Goal: Communication & Community: Answer question/provide support

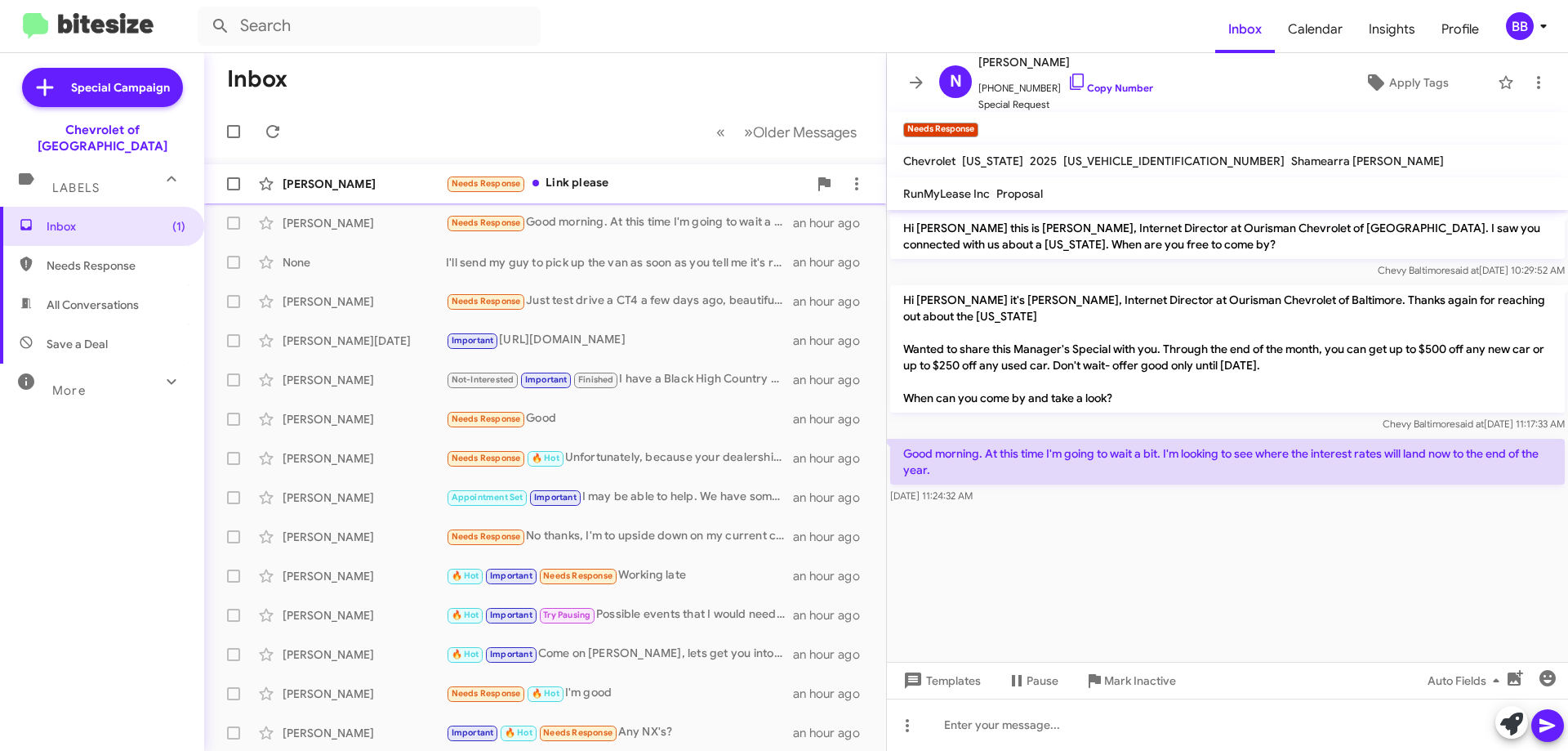
click at [661, 188] on div "Needs Response Link please" at bounding box center [626, 184] width 361 height 19
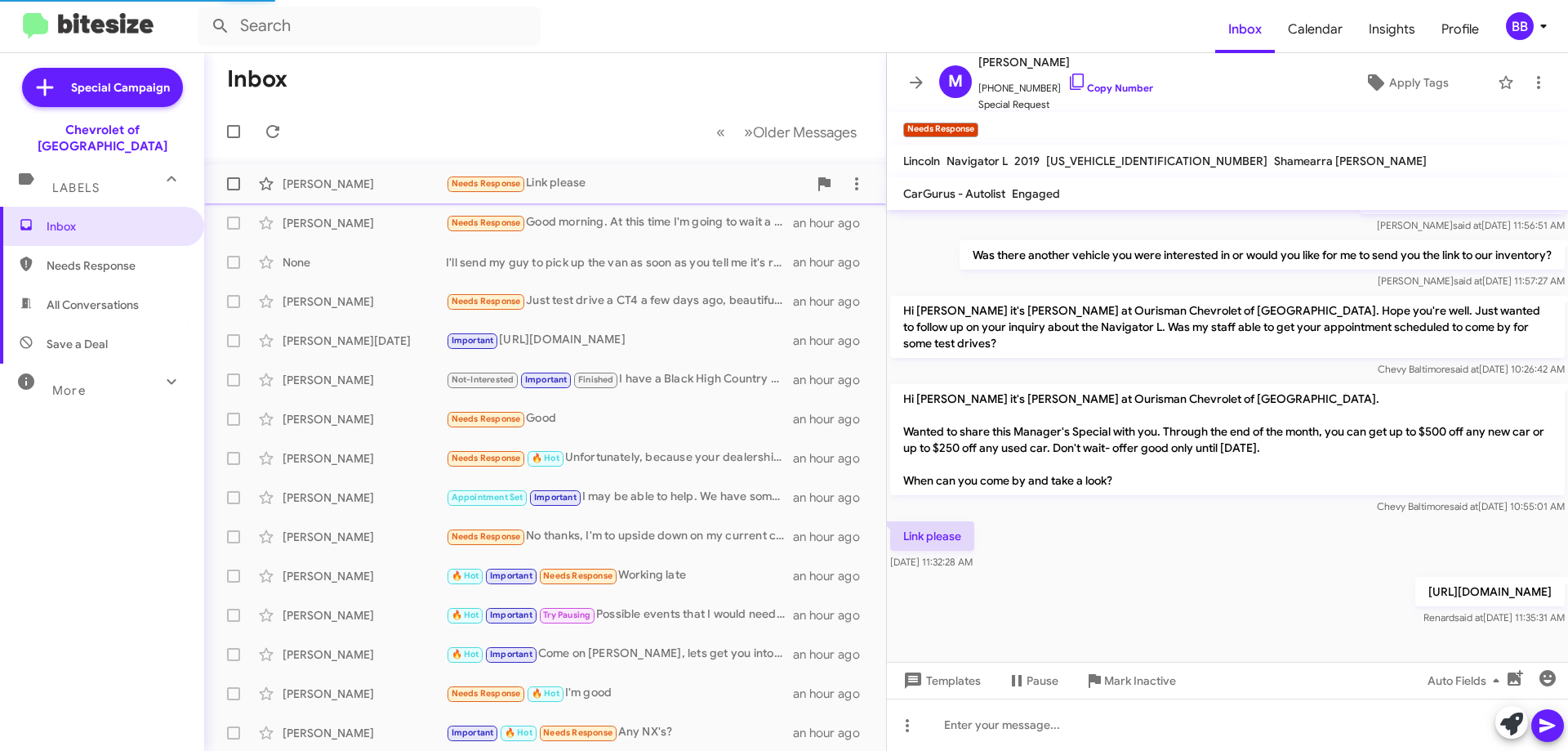
scroll to position [123, 0]
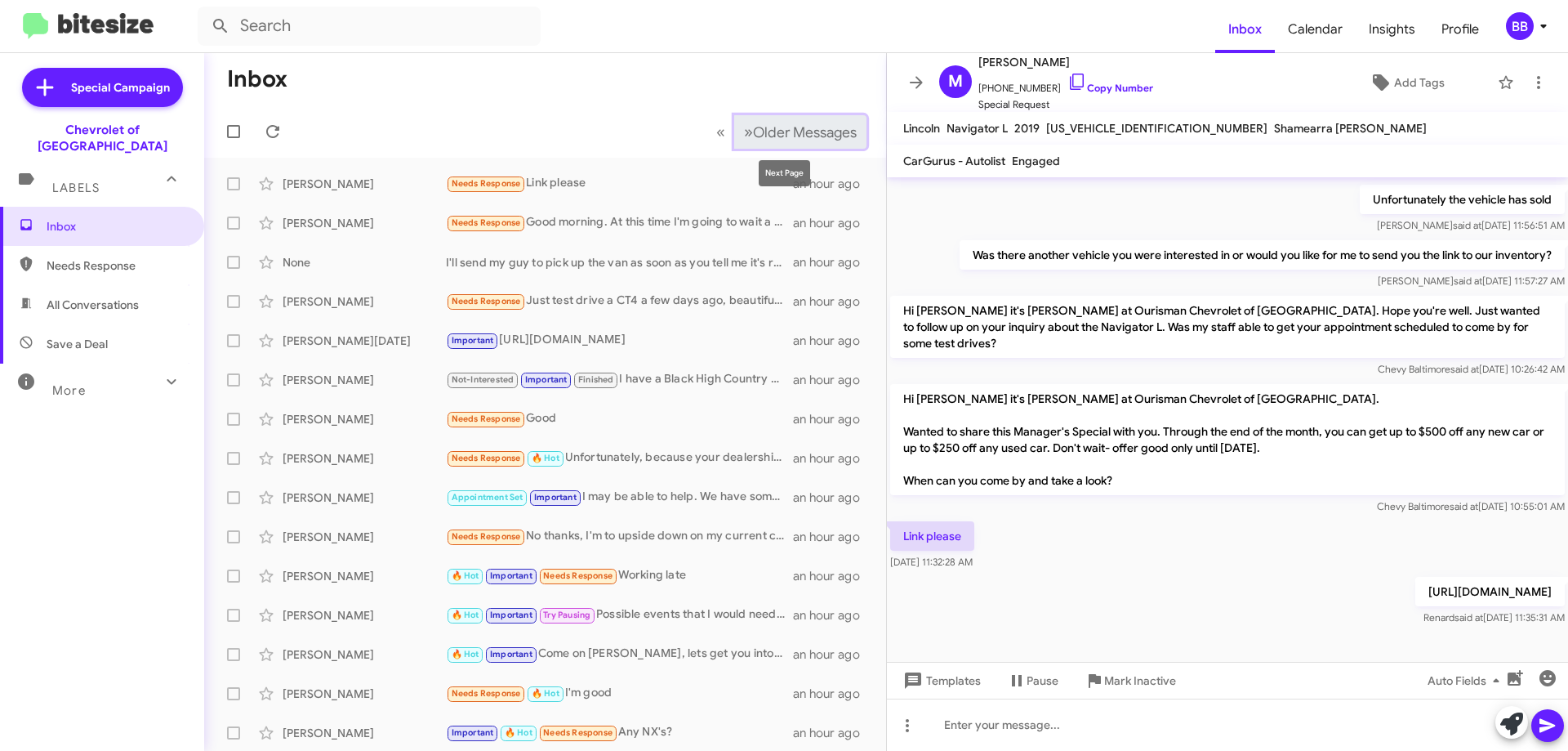
click at [752, 135] on span "Older Messages" at bounding box center [804, 132] width 103 height 18
click at [716, 133] on span "«" at bounding box center [720, 131] width 9 height 20
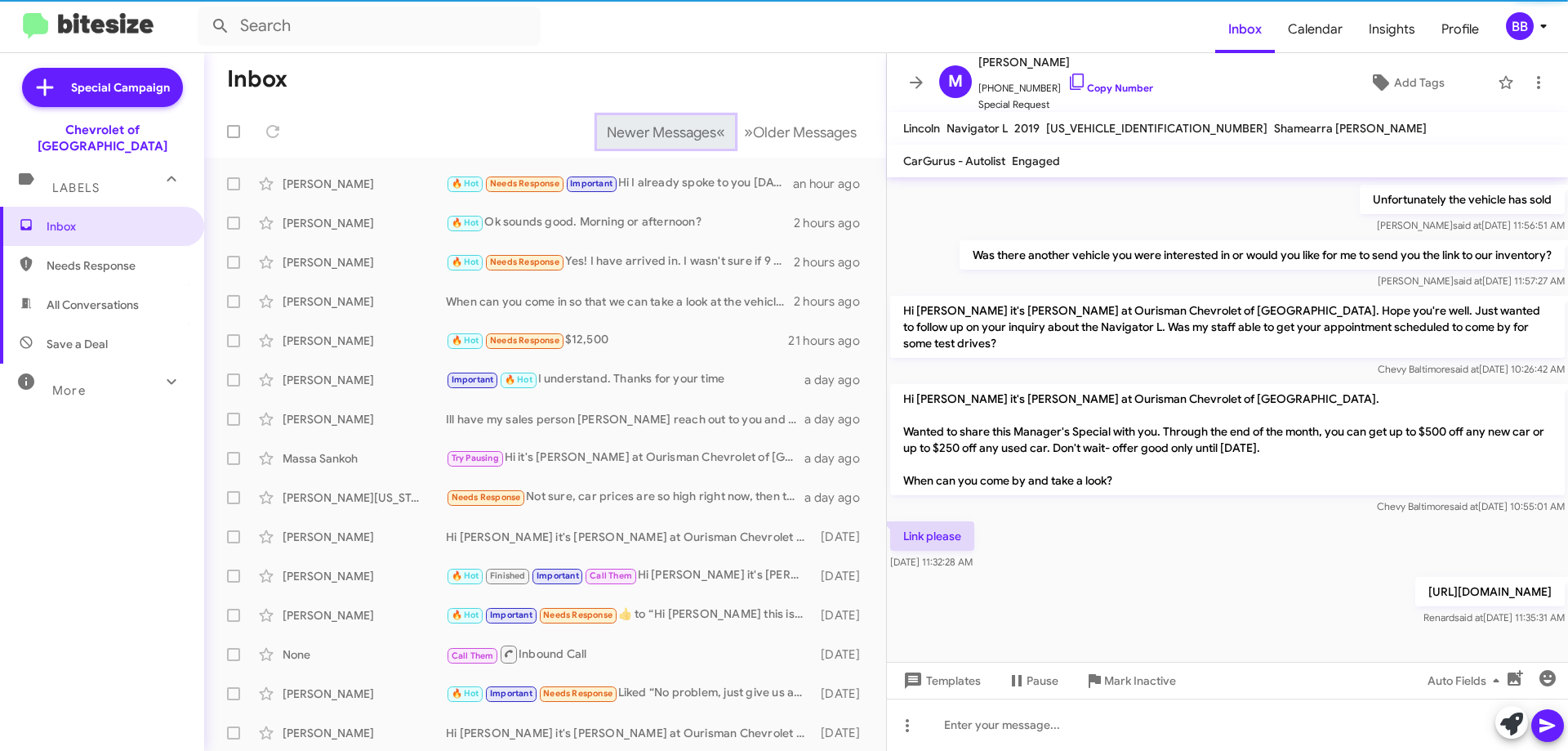
click at [716, 133] on span "«" at bounding box center [720, 131] width 9 height 20
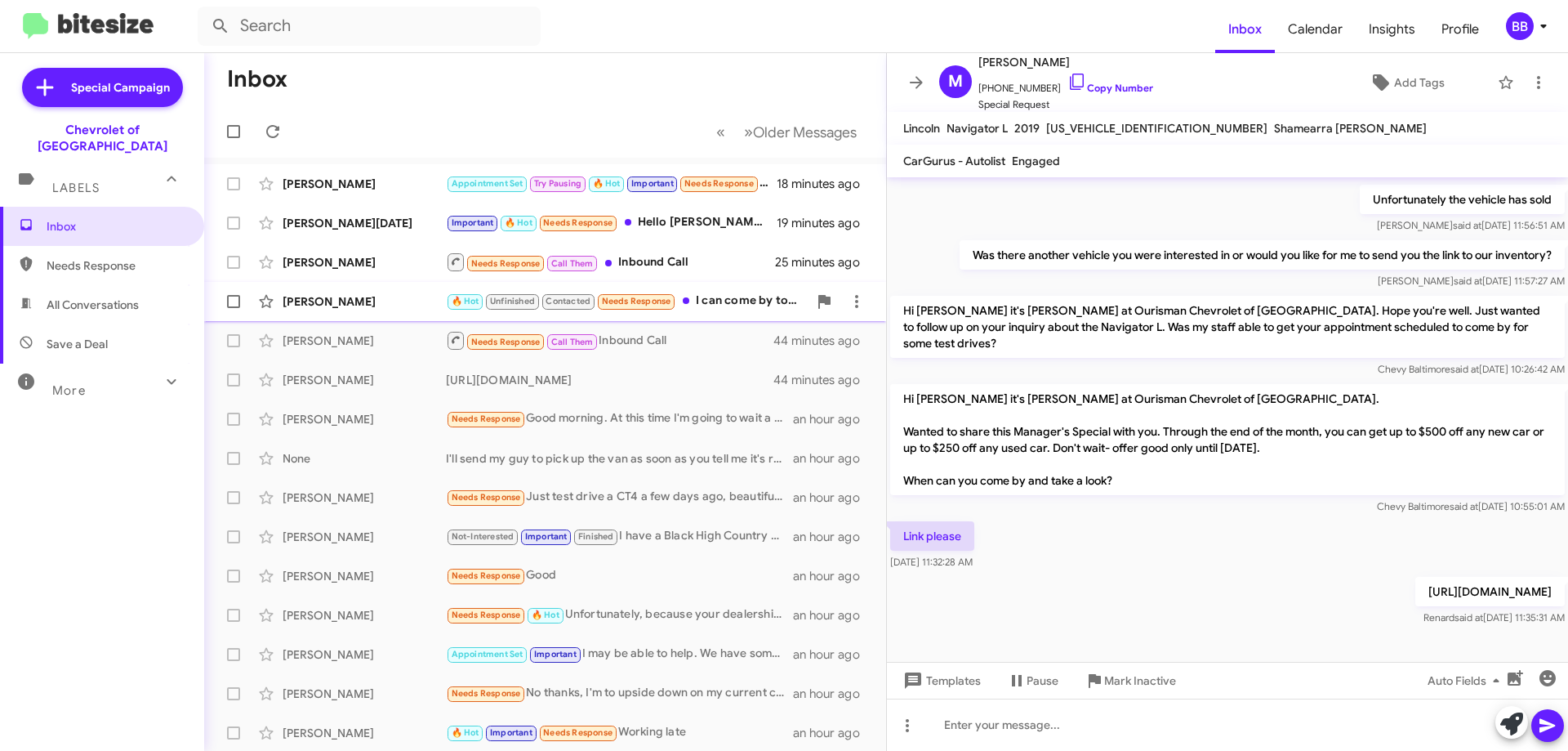
click at [696, 305] on div "🔥 Hot Unfinished Contacted Needs Response I can come by tonight" at bounding box center [626, 301] width 361 height 19
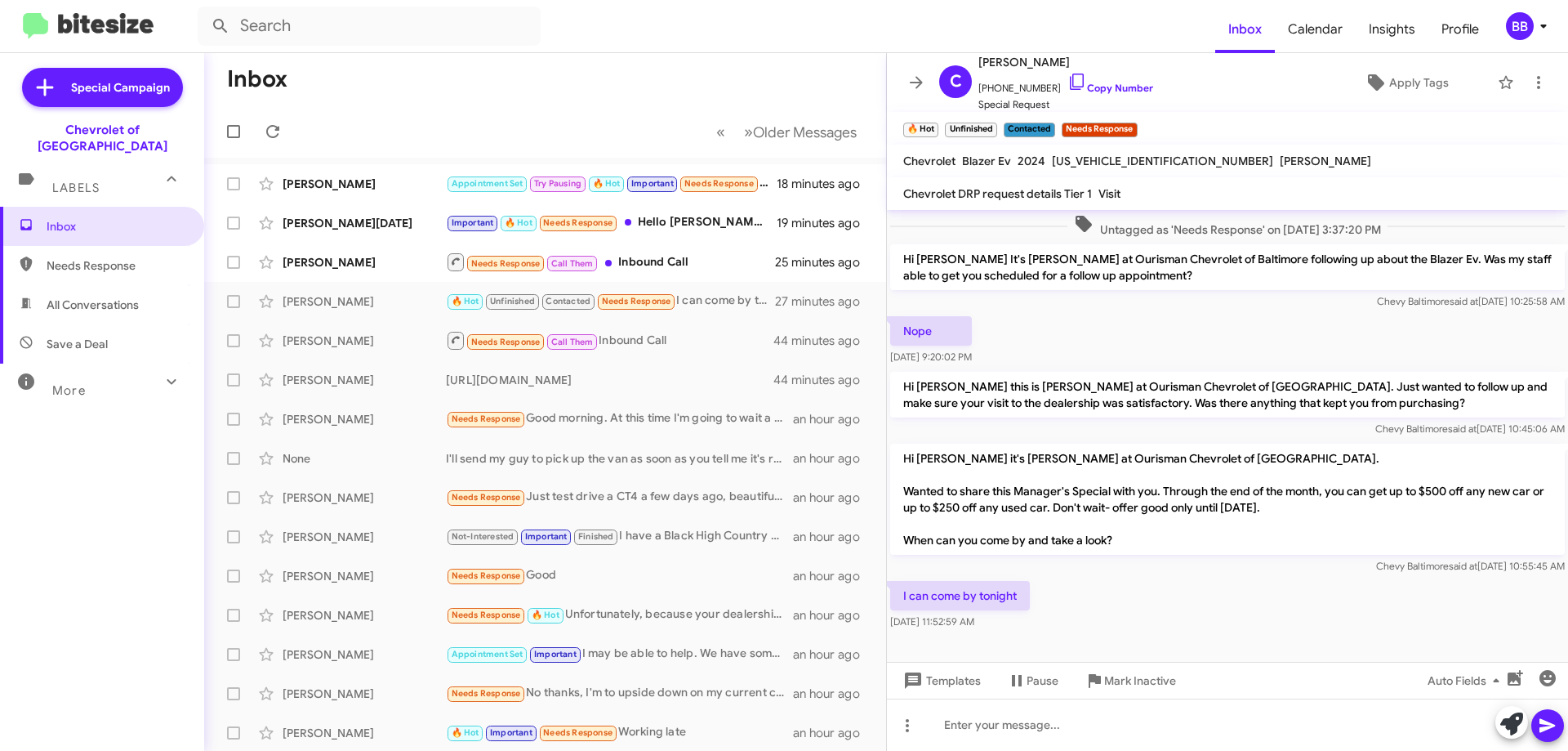
scroll to position [532, 0]
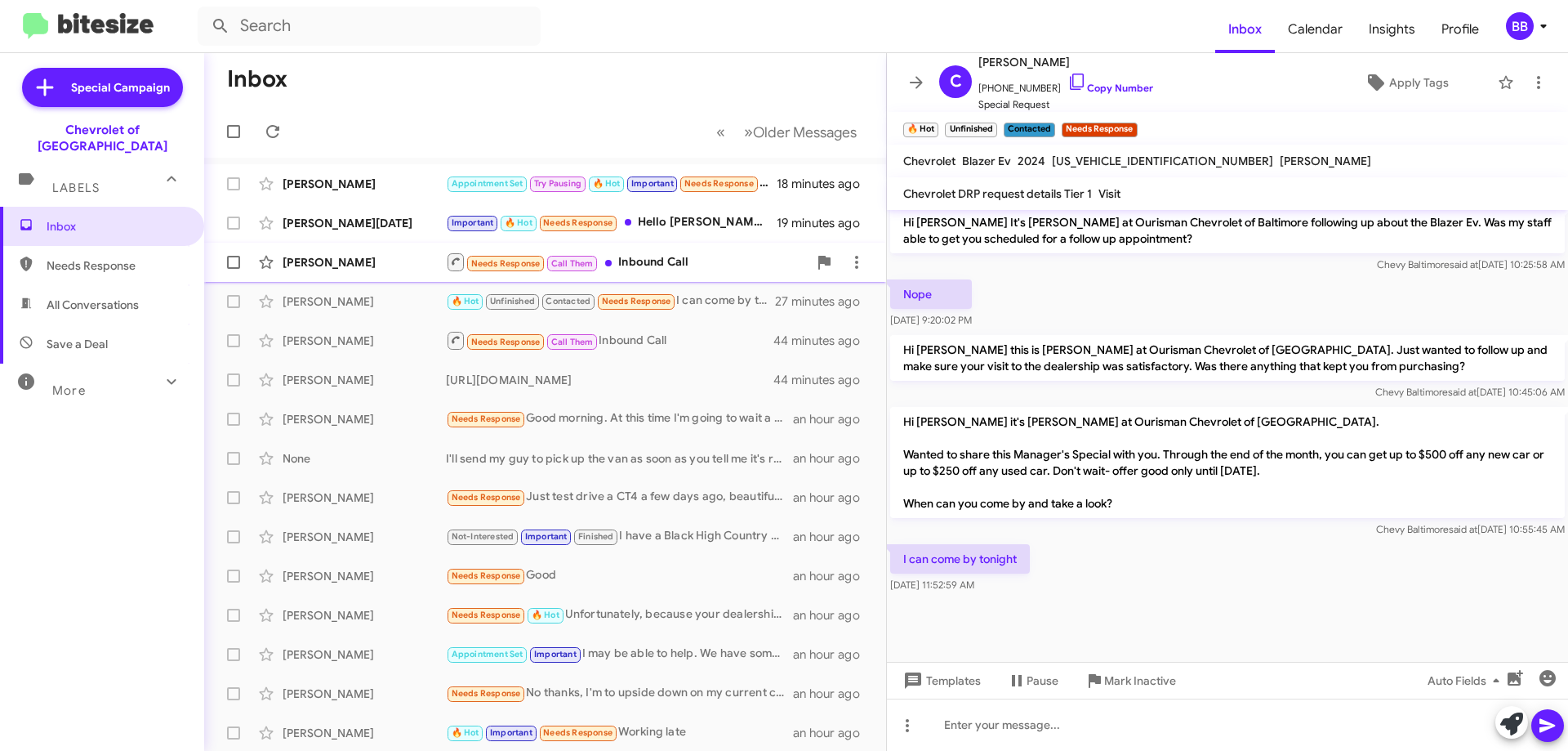
click at [700, 255] on div "Needs Response Call Them Inbound Call" at bounding box center [626, 261] width 361 height 20
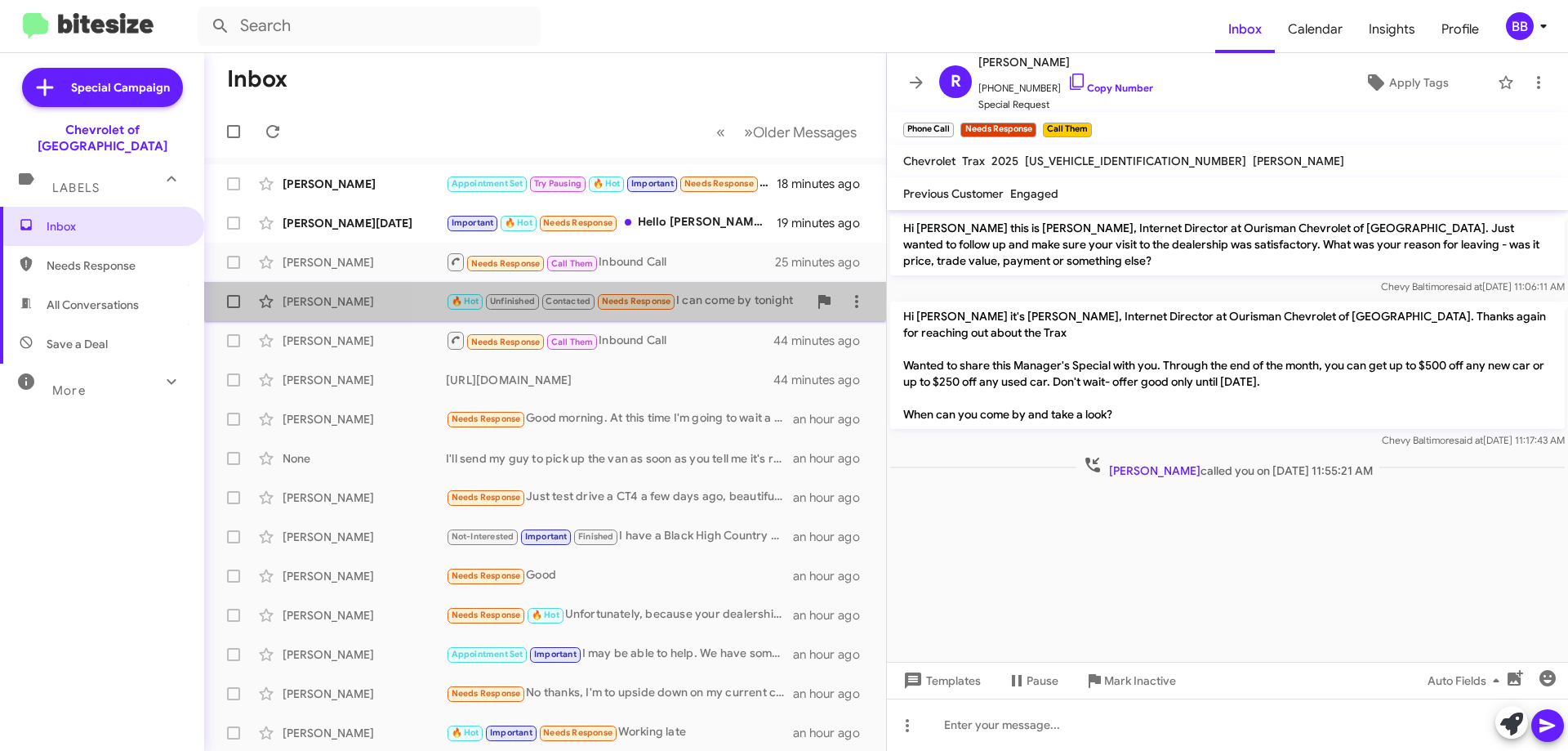
click at [688, 298] on div "🔥 Hot Unfinished Contacted Needs Response I can come by tonight" at bounding box center [626, 301] width 361 height 19
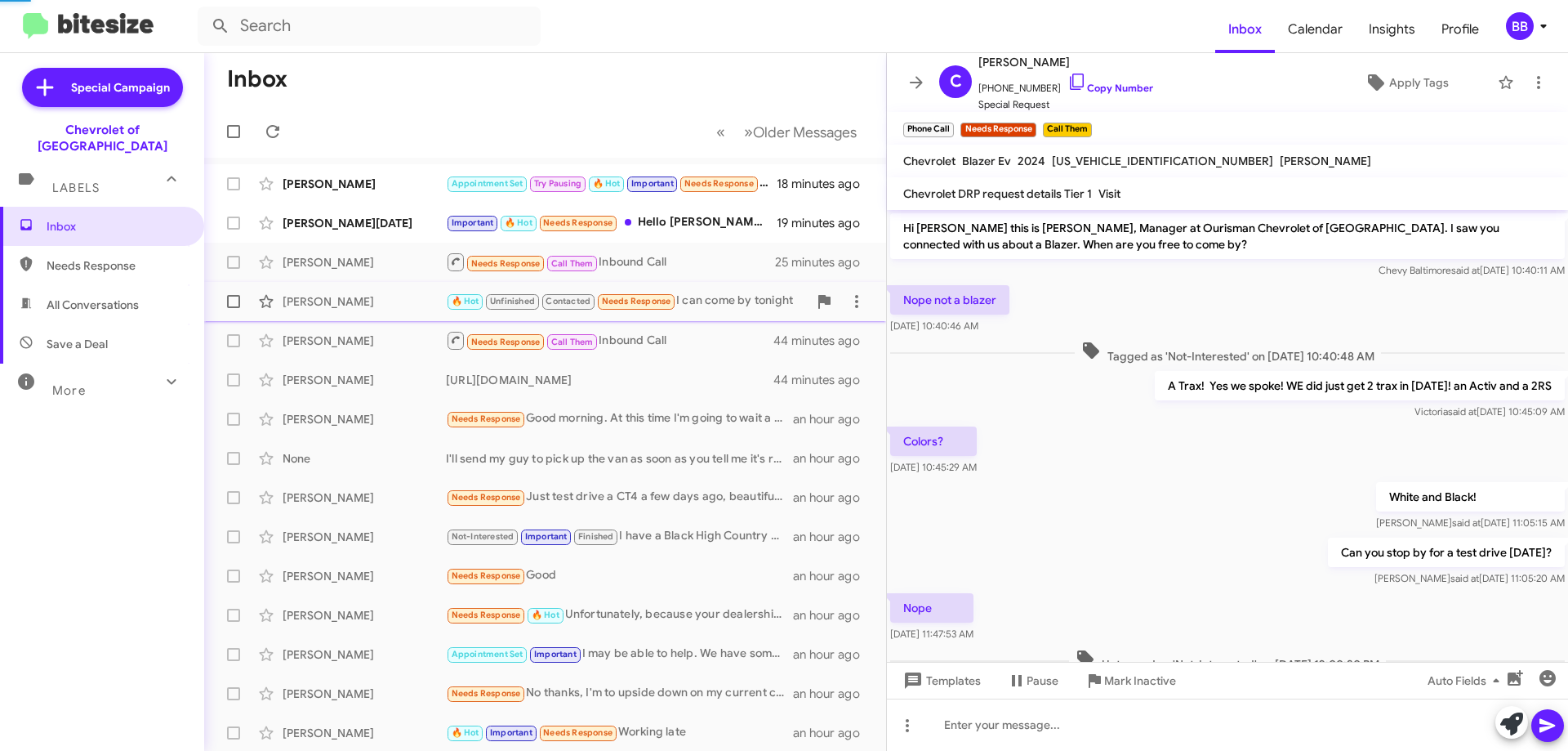
scroll to position [532, 0]
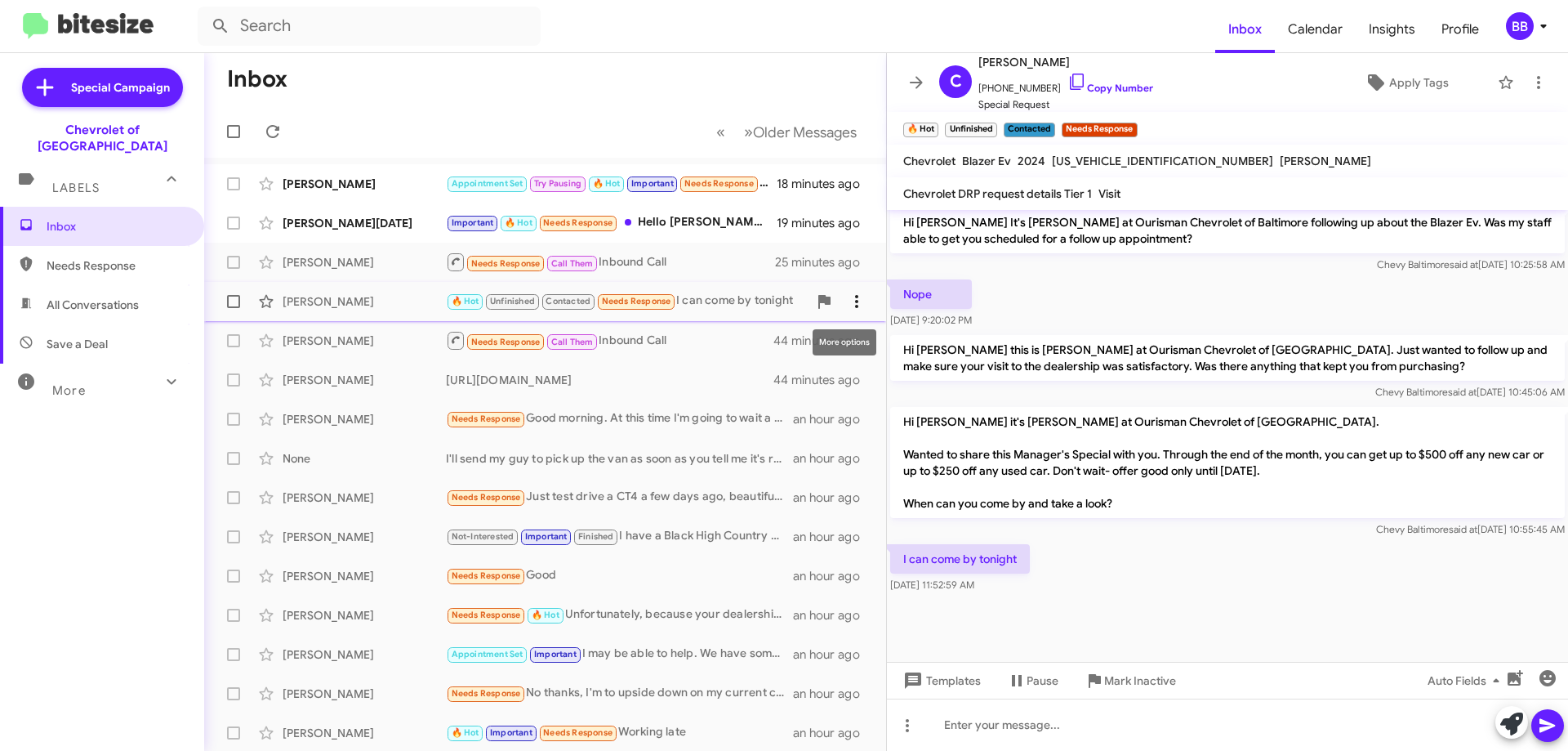
click at [847, 306] on icon at bounding box center [857, 301] width 19 height 19
click at [763, 341] on span "Mark as unread" at bounding box center [721, 343] width 82 height 39
click at [709, 225] on div "Important 🔥 Hot Needs Response Hello [PERSON_NAME], please give me an out the d…" at bounding box center [626, 223] width 361 height 19
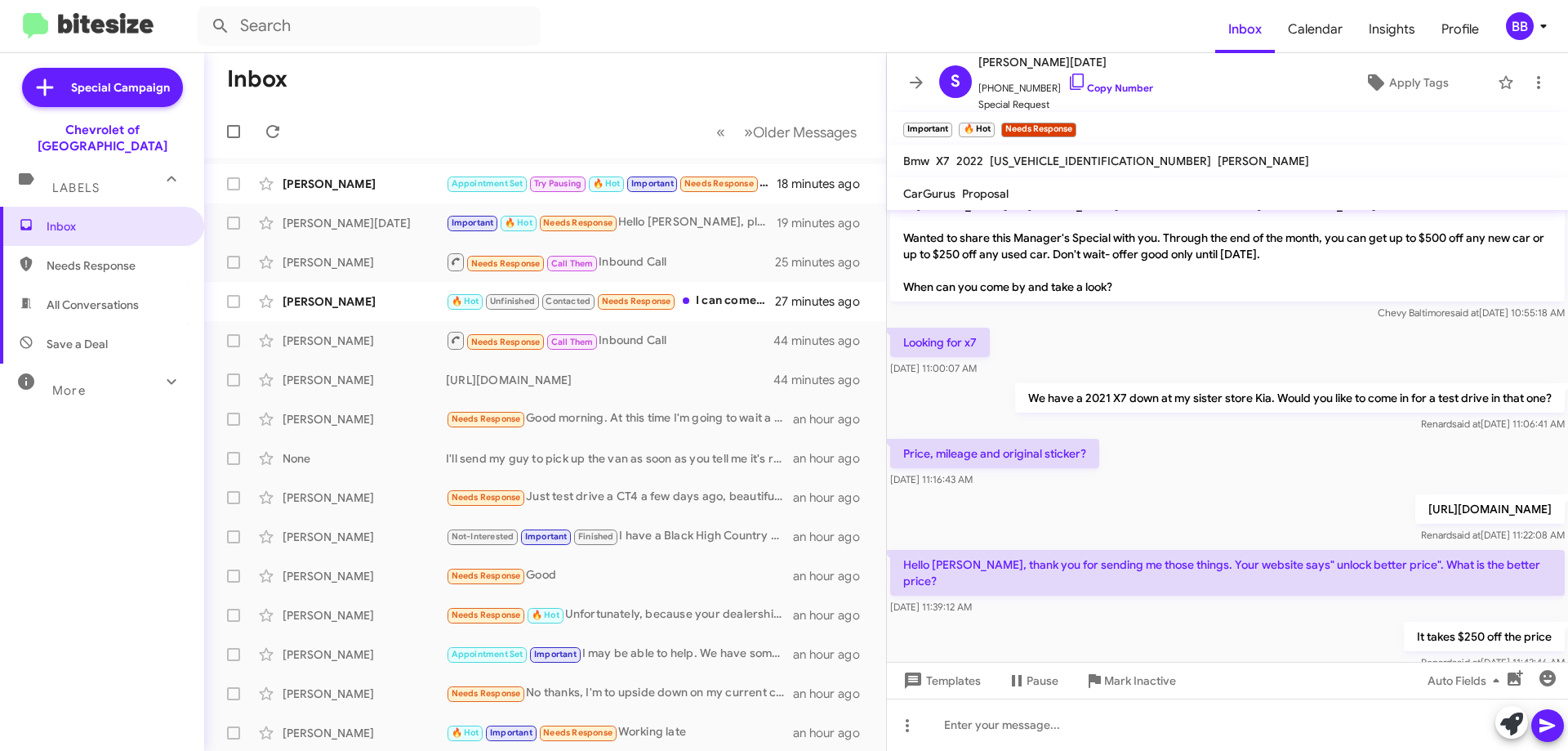
scroll to position [693, 0]
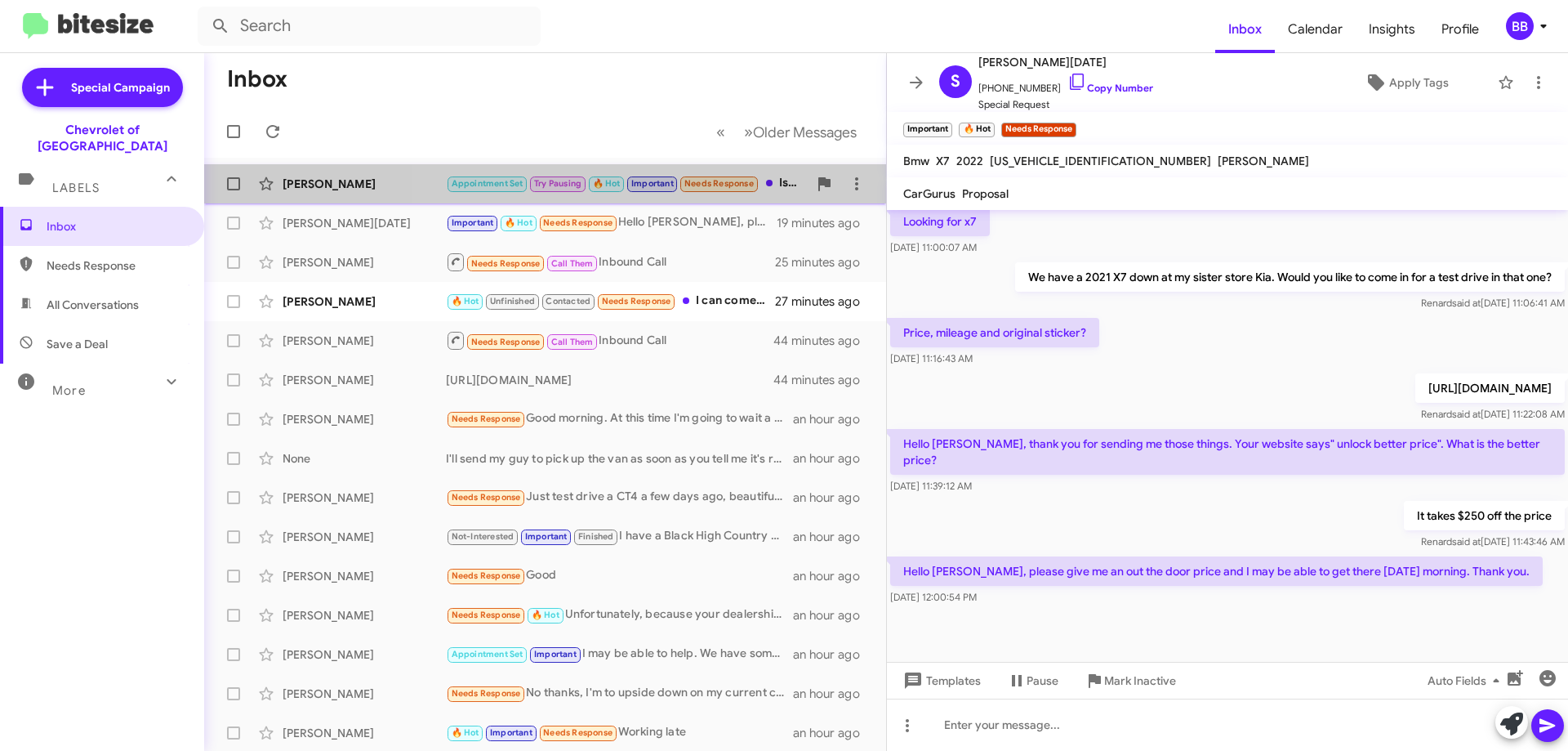
click at [744, 191] on small "Needs Response" at bounding box center [718, 184] width 76 height 15
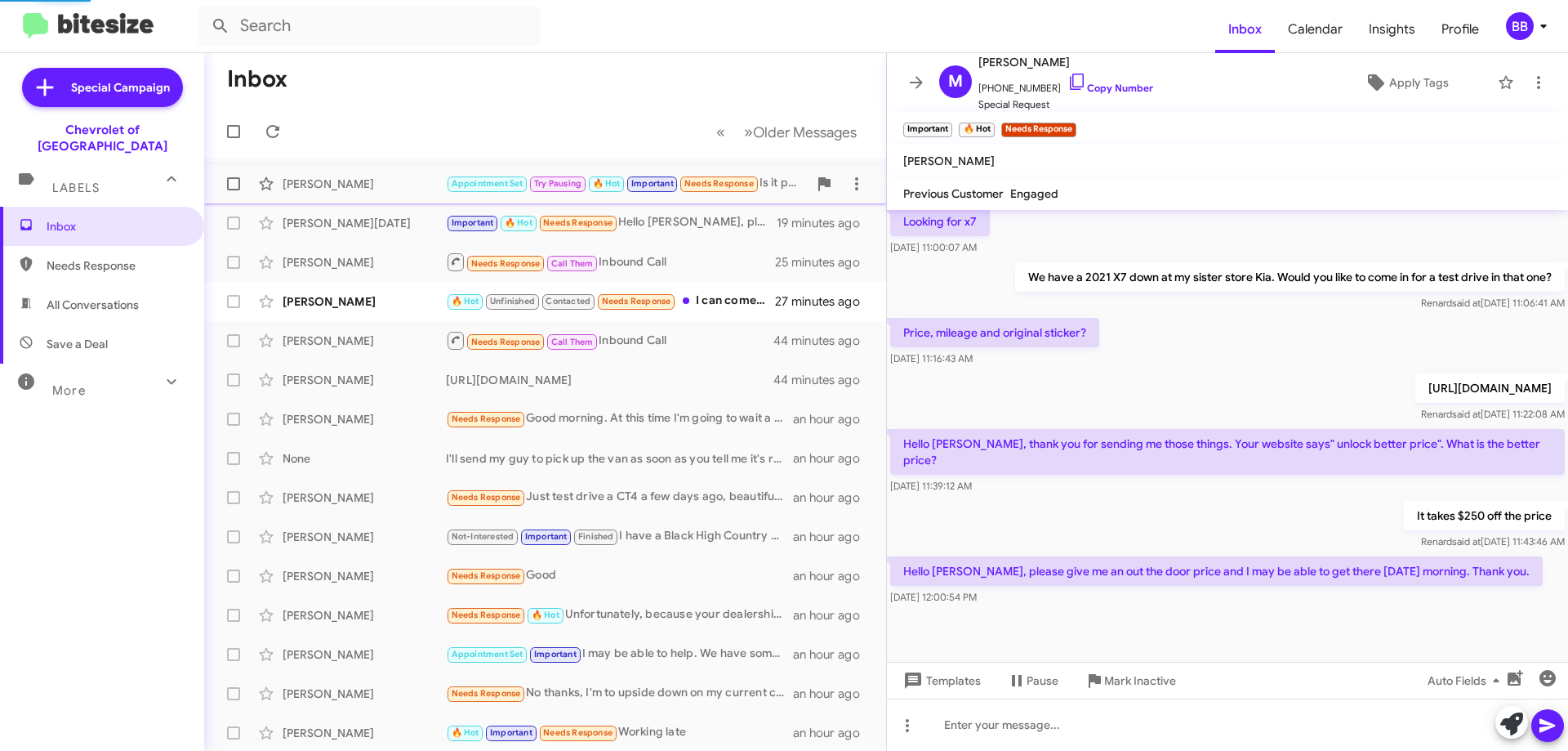
scroll to position [793, 0]
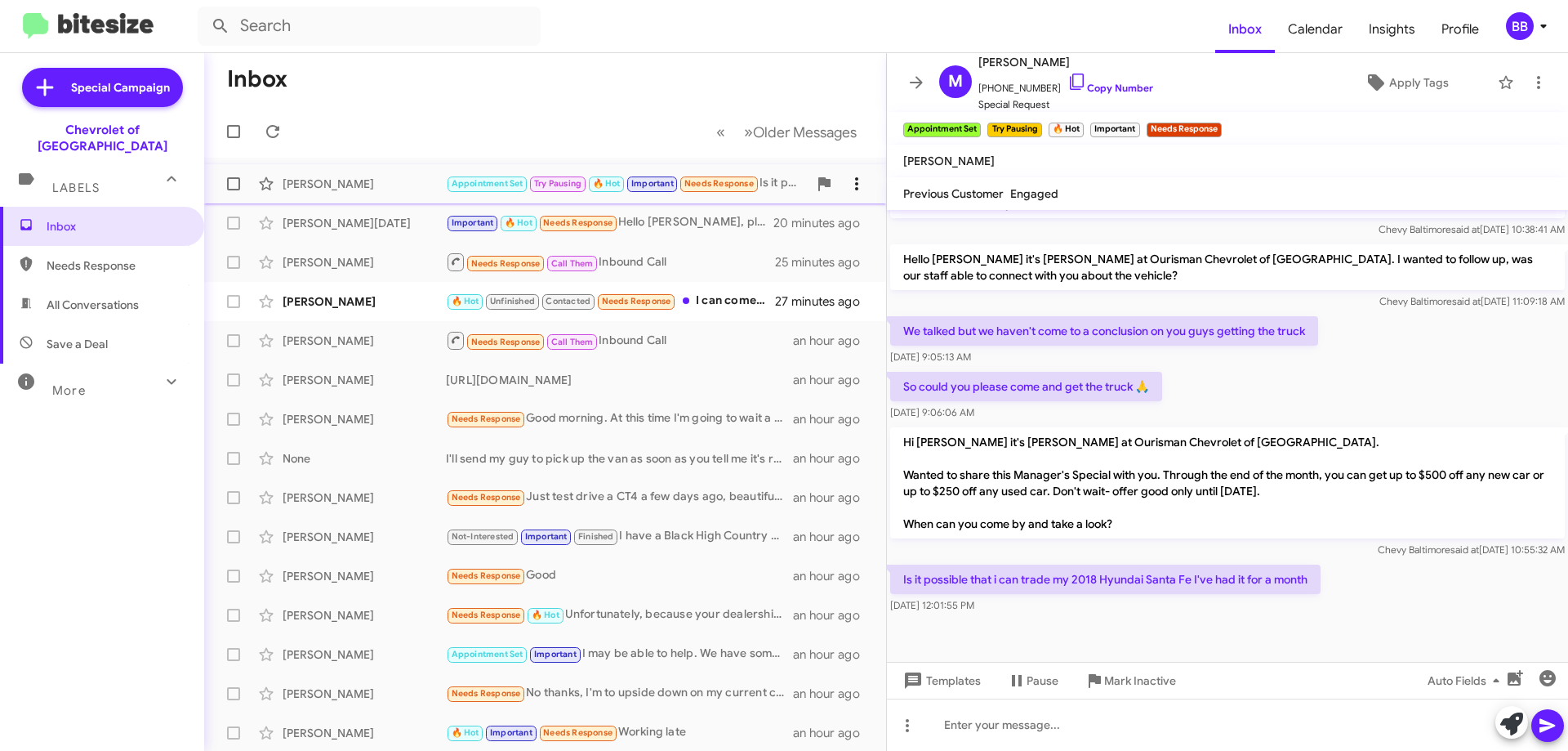
drag, startPoint x: 637, startPoint y: 193, endPoint x: 849, endPoint y: 184, distance: 212.2
click at [849, 184] on icon at bounding box center [857, 184] width 19 height 19
click at [763, 225] on span "Mark as unread" at bounding box center [721, 226] width 82 height 39
click at [1132, 129] on span "×" at bounding box center [1138, 121] width 13 height 19
